Goal: Task Accomplishment & Management: Complete application form

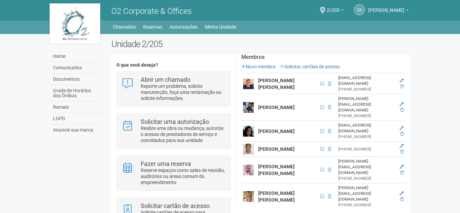
scroll to position [105, 0]
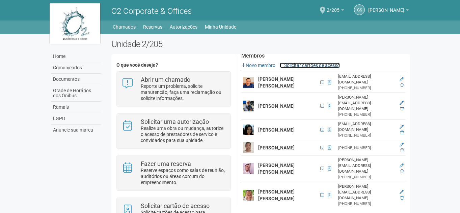
click at [316, 66] on link "Solicitar cartões de acesso" at bounding box center [310, 65] width 60 height 5
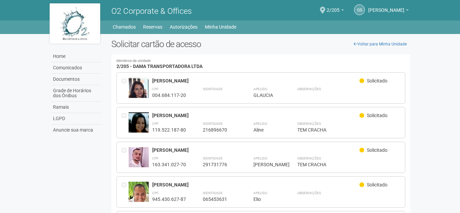
click at [77, 23] on img at bounding box center [75, 23] width 51 height 40
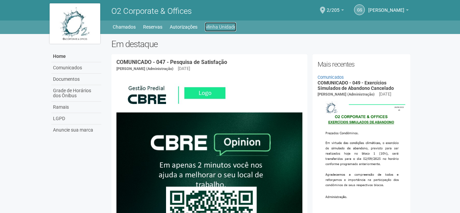
click at [232, 27] on link "Minha Unidade" at bounding box center [220, 26] width 31 height 9
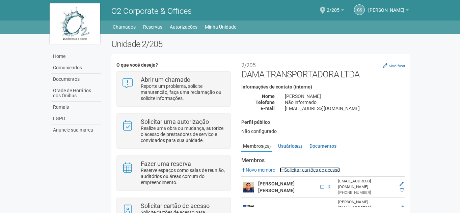
click at [312, 169] on link "Solicitar cartões de acesso" at bounding box center [310, 170] width 60 height 5
